Goal: Task Accomplishment & Management: Use online tool/utility

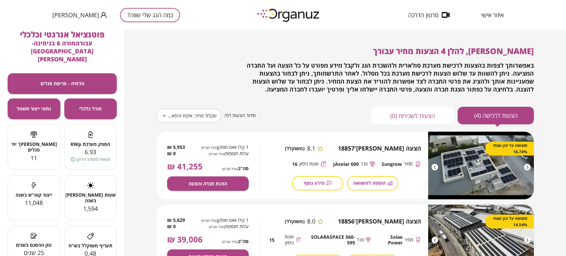
click at [487, 16] on span "איזור אישי" at bounding box center [492, 15] width 23 height 7
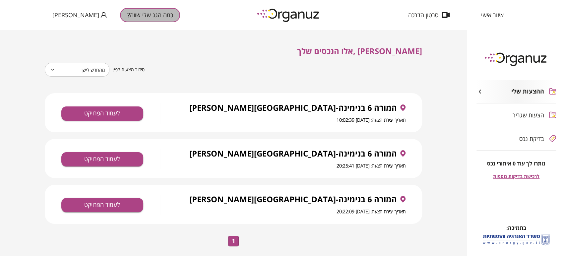
click at [138, 15] on button "כמה הגג שלי שווה?" at bounding box center [150, 15] width 60 height 14
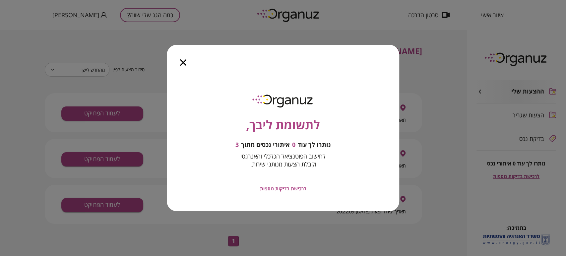
click at [183, 62] on icon "button" at bounding box center [183, 62] width 6 height 6
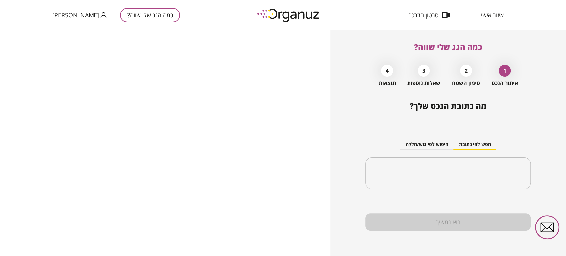
click at [498, 17] on span "איזור אישי" at bounding box center [492, 15] width 23 height 7
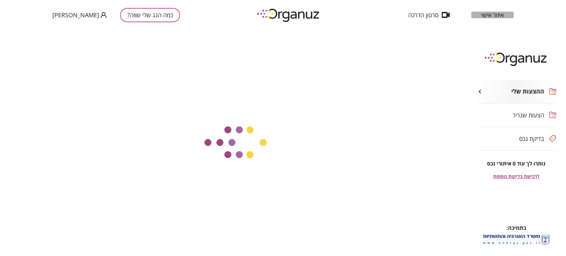
click at [498, 17] on span "איזור אישי" at bounding box center [492, 15] width 23 height 7
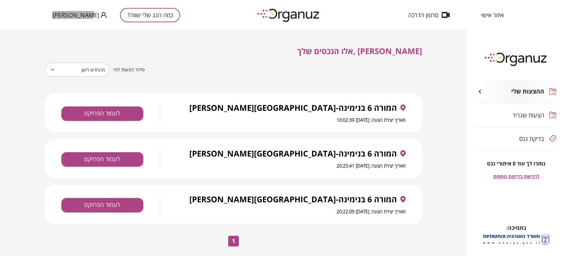
click at [73, 13] on span "[PERSON_NAME]" at bounding box center [75, 15] width 47 height 7
click at [68, 29] on li "התנתק" at bounding box center [65, 28] width 26 height 12
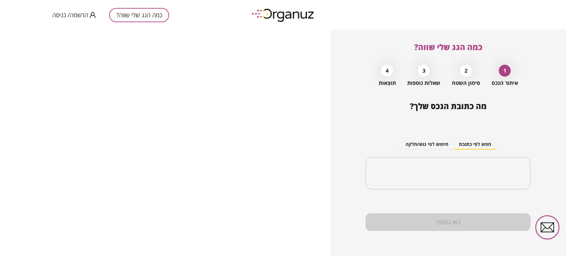
click at [75, 15] on span "הרשמה/ כניסה" at bounding box center [70, 15] width 36 height 7
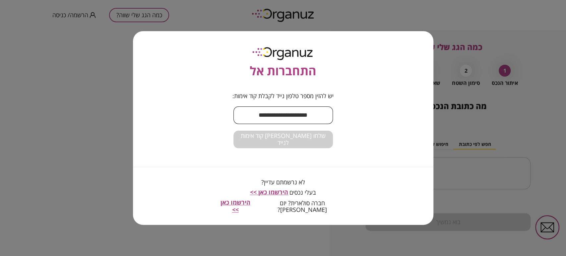
click at [295, 119] on input "text" at bounding box center [284, 115] width 100 height 20
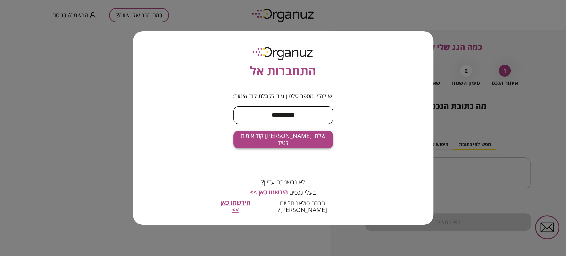
type input "**********"
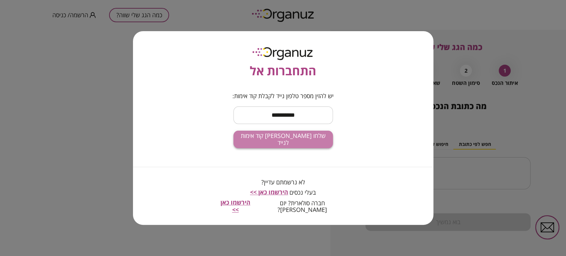
click at [314, 146] on button "שלחו [PERSON_NAME] קוד אימות לנייד" at bounding box center [284, 140] width 100 height 18
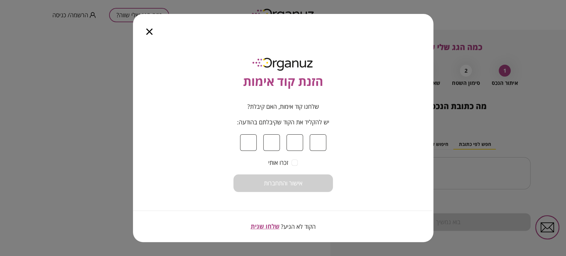
type input "*"
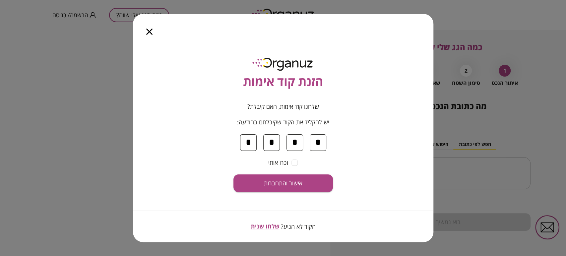
type input "*"
click at [295, 180] on span "אישור והתחברות" at bounding box center [283, 183] width 38 height 7
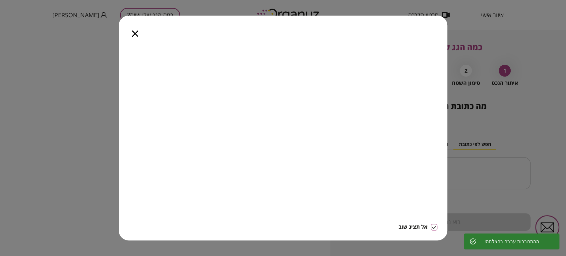
click at [136, 33] on icon "button" at bounding box center [135, 34] width 6 height 6
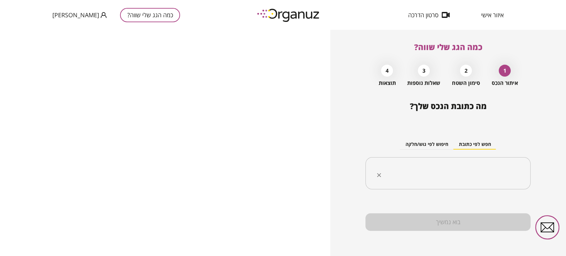
click at [428, 184] on div "​" at bounding box center [448, 173] width 165 height 33
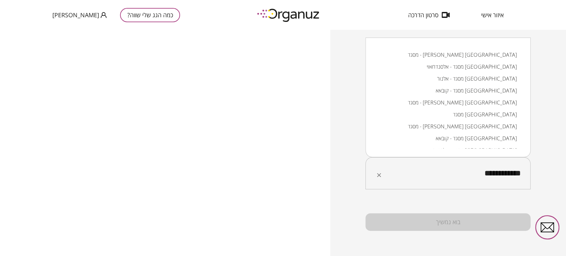
click at [455, 101] on li "מסגד - [PERSON_NAME] [GEOGRAPHIC_DATA]" at bounding box center [448, 103] width 148 height 12
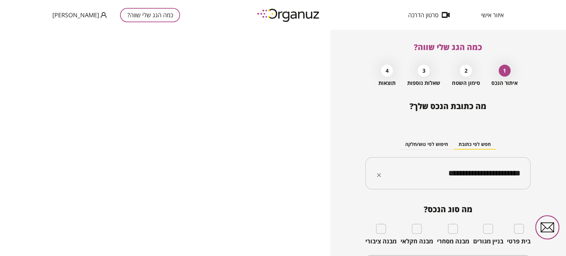
type input "**********"
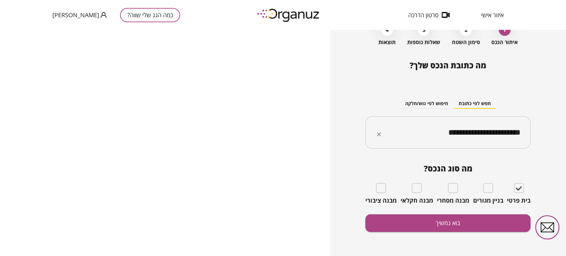
scroll to position [41, 0]
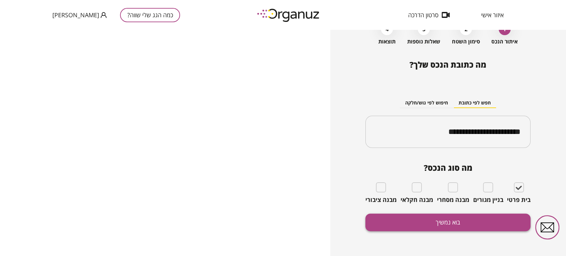
click at [467, 219] on button "בוא נמשיך" at bounding box center [448, 223] width 165 height 18
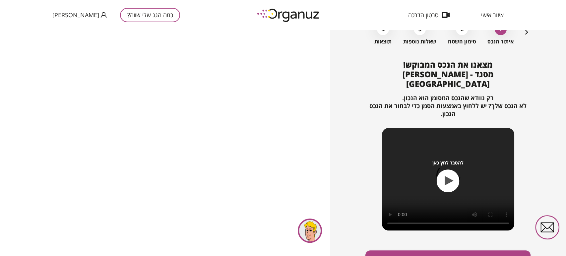
scroll to position [69, 0]
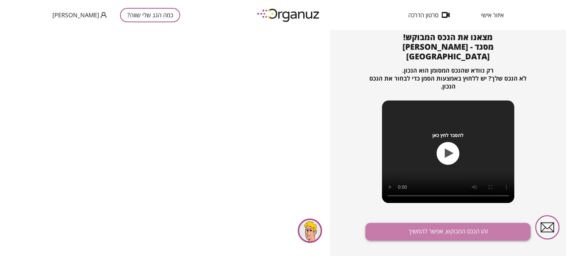
click at [466, 223] on button "זהו הנכס המבוקש, אפשר להמשיך" at bounding box center [448, 232] width 165 height 18
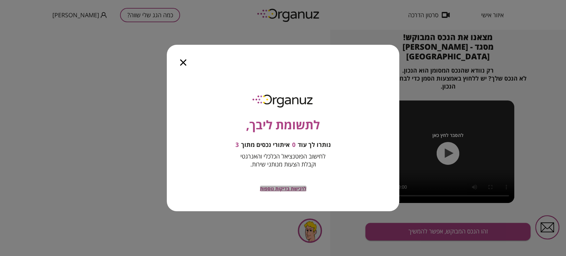
click at [300, 191] on span "לרכישת בדיקות נוספות" at bounding box center [283, 189] width 46 height 6
click at [185, 62] on icon "button" at bounding box center [183, 62] width 6 height 6
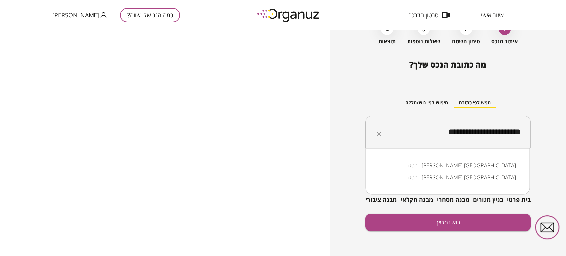
drag, startPoint x: 424, startPoint y: 130, endPoint x: 537, endPoint y: 152, distance: 115.2
click at [537, 152] on div "**********" at bounding box center [448, 143] width 236 height 226
click at [533, 149] on div "**********" at bounding box center [448, 143] width 236 height 226
drag, startPoint x: 425, startPoint y: 133, endPoint x: 525, endPoint y: 134, distance: 100.5
click at [525, 134] on div "**********" at bounding box center [448, 132] width 165 height 33
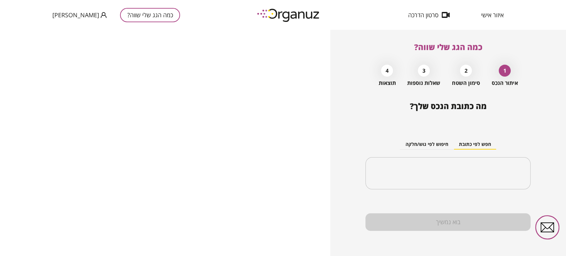
scroll to position [0, 0]
